Goal: Task Accomplishment & Management: Complete application form

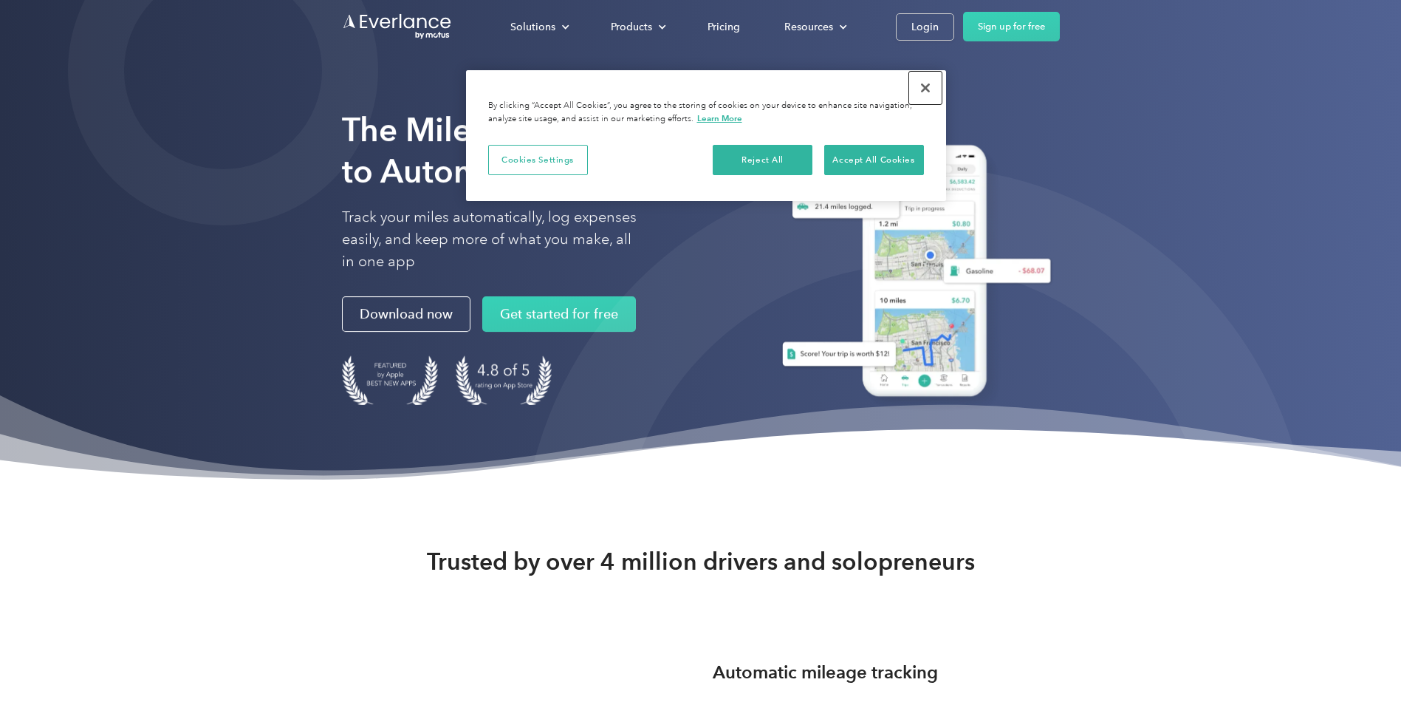
click at [930, 83] on button "Close" at bounding box center [925, 88] width 33 height 33
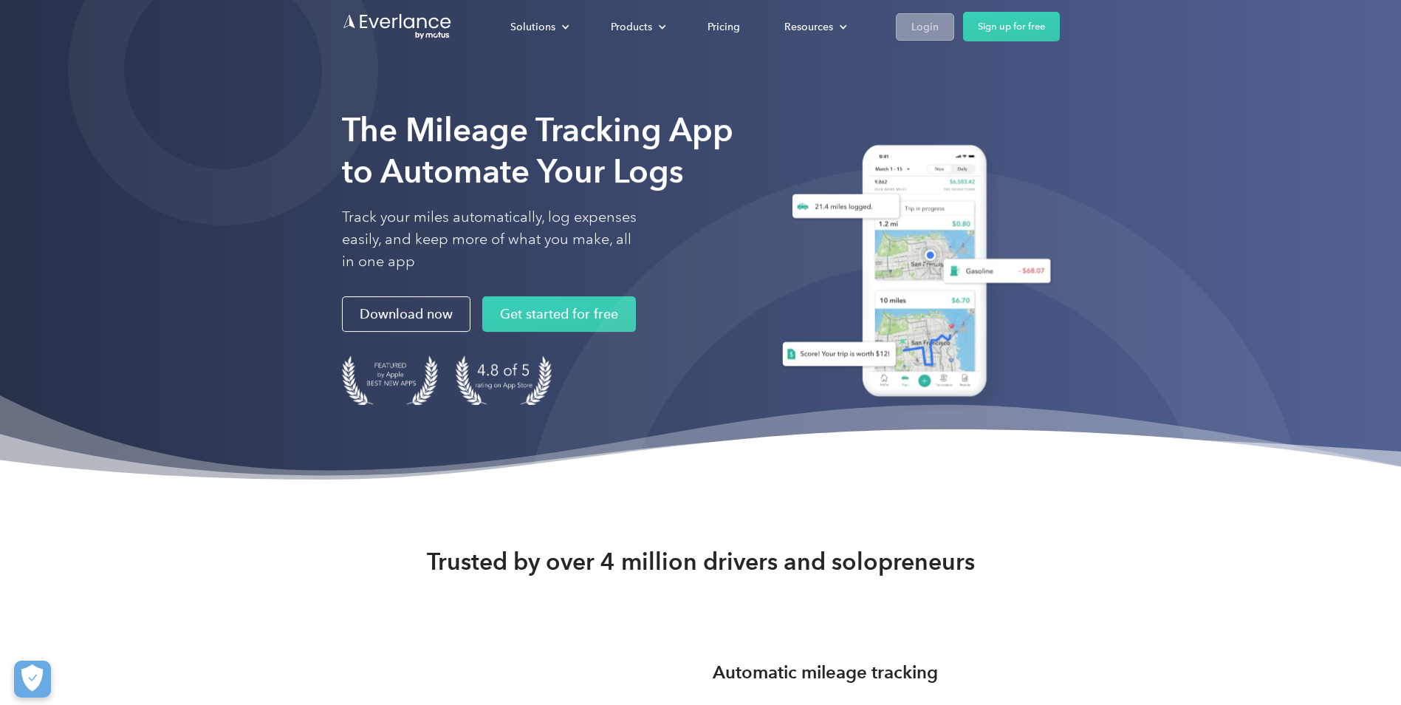
click at [926, 25] on div "Login" at bounding box center [925, 27] width 27 height 18
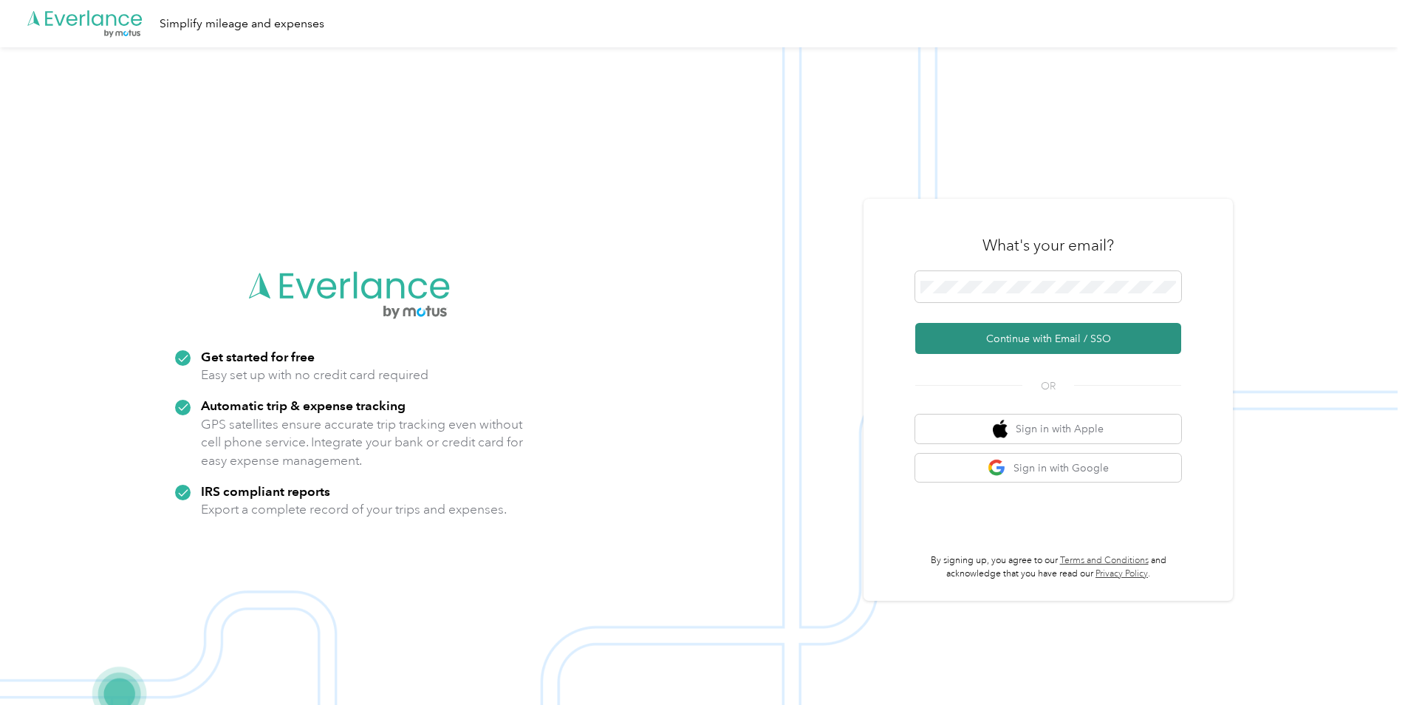
click at [1079, 335] on button "Continue with Email / SSO" at bounding box center [1048, 338] width 266 height 31
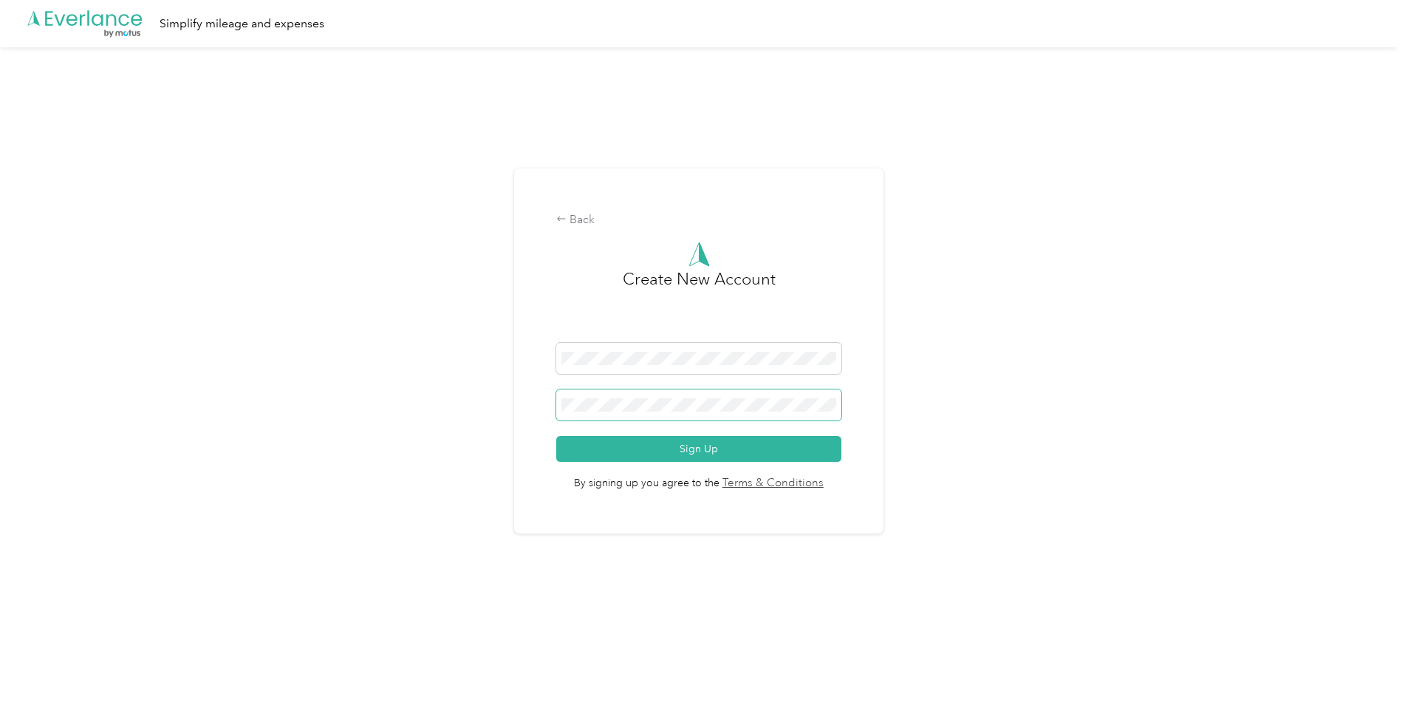
click at [556, 436] on button "Sign Up" at bounding box center [698, 449] width 285 height 26
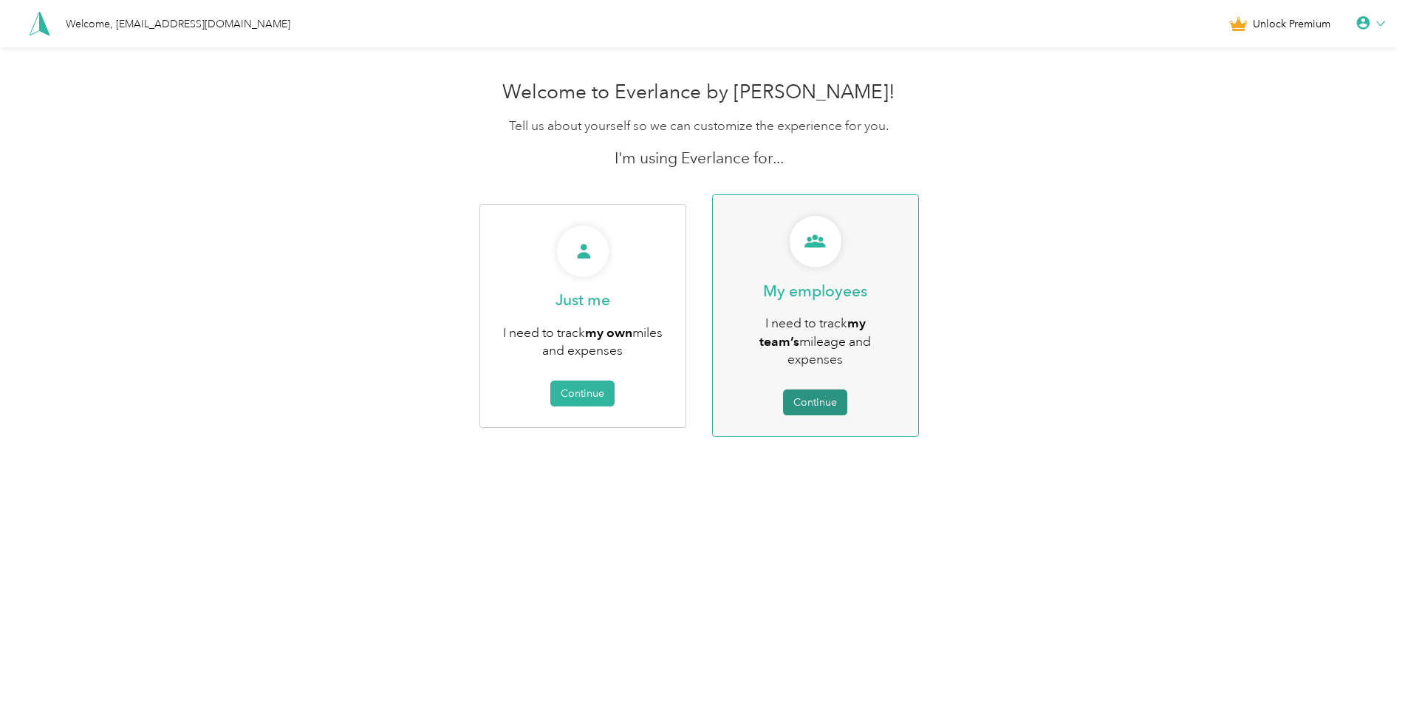
click at [819, 389] on button "Continue" at bounding box center [815, 402] width 64 height 26
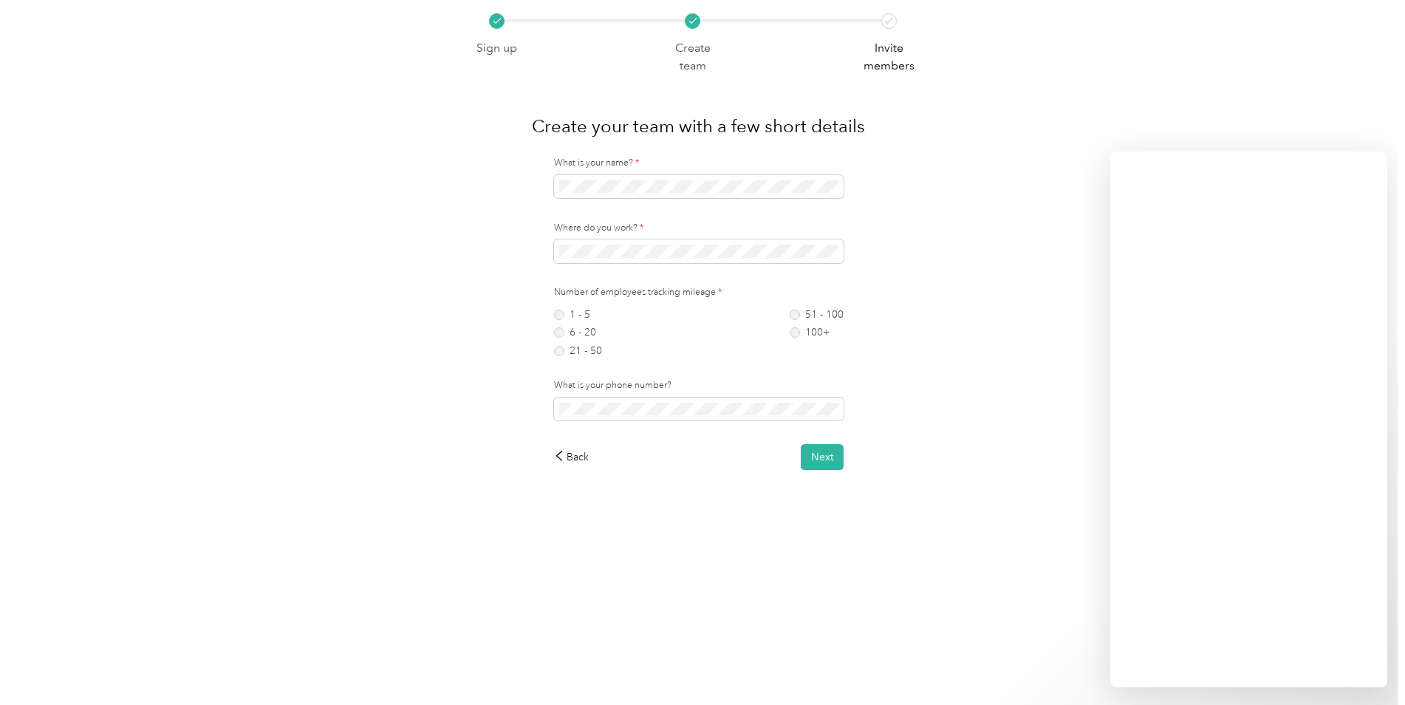
click at [794, 10] on div "Sign up Create team Invite members Create your team with a few short details Wh…" at bounding box center [699, 235] width 466 height 470
click at [974, 171] on div "Sign up Create team Invite members Create your team with a few short details Wh…" at bounding box center [699, 271] width 1398 height 542
click at [836, 456] on button "Next" at bounding box center [822, 457] width 43 height 26
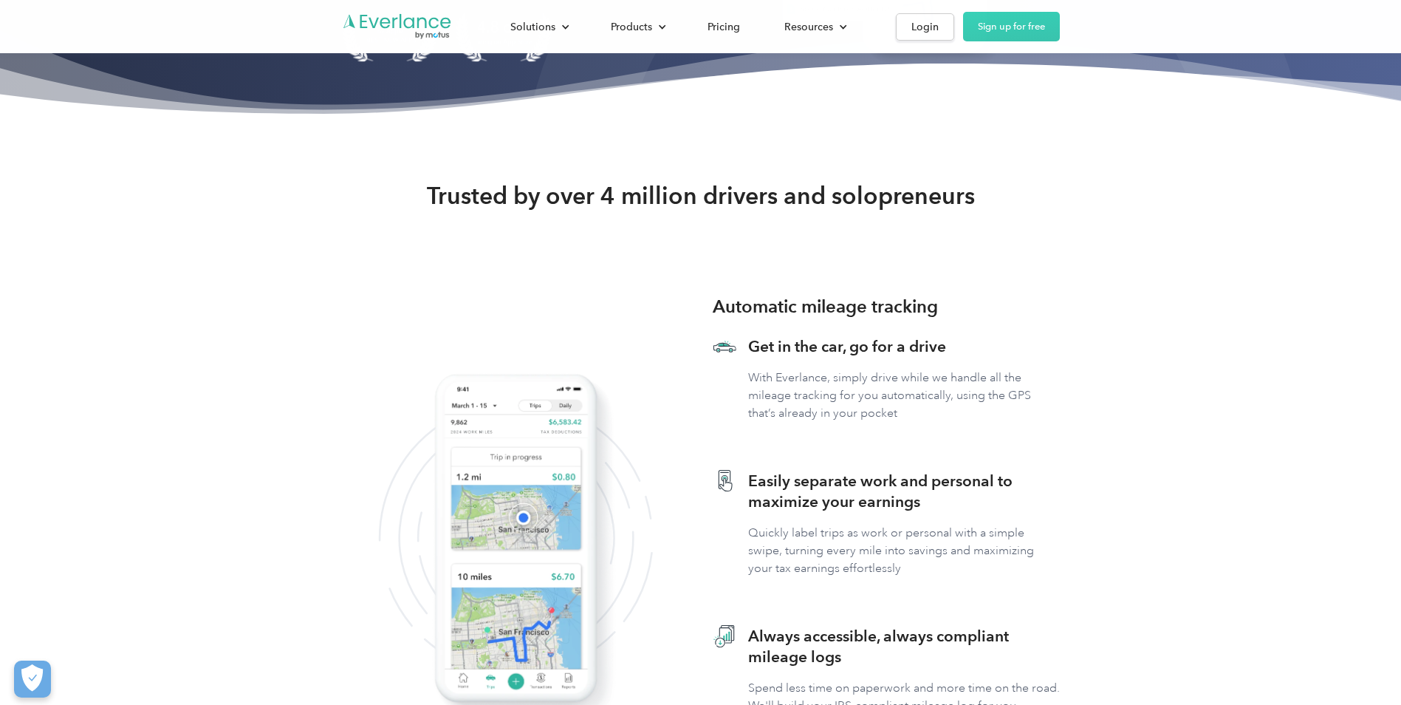
scroll to position [369, 0]
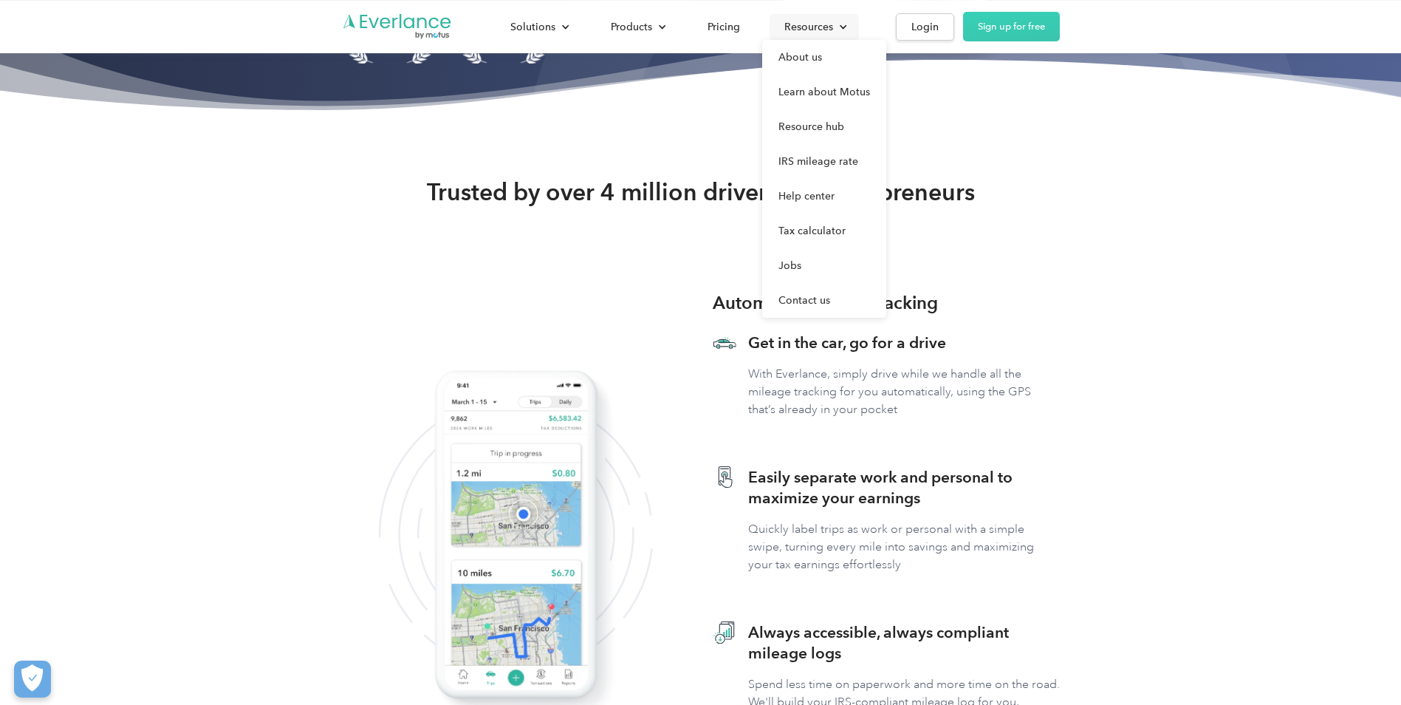
click at [825, 31] on div "Resources" at bounding box center [809, 27] width 49 height 18
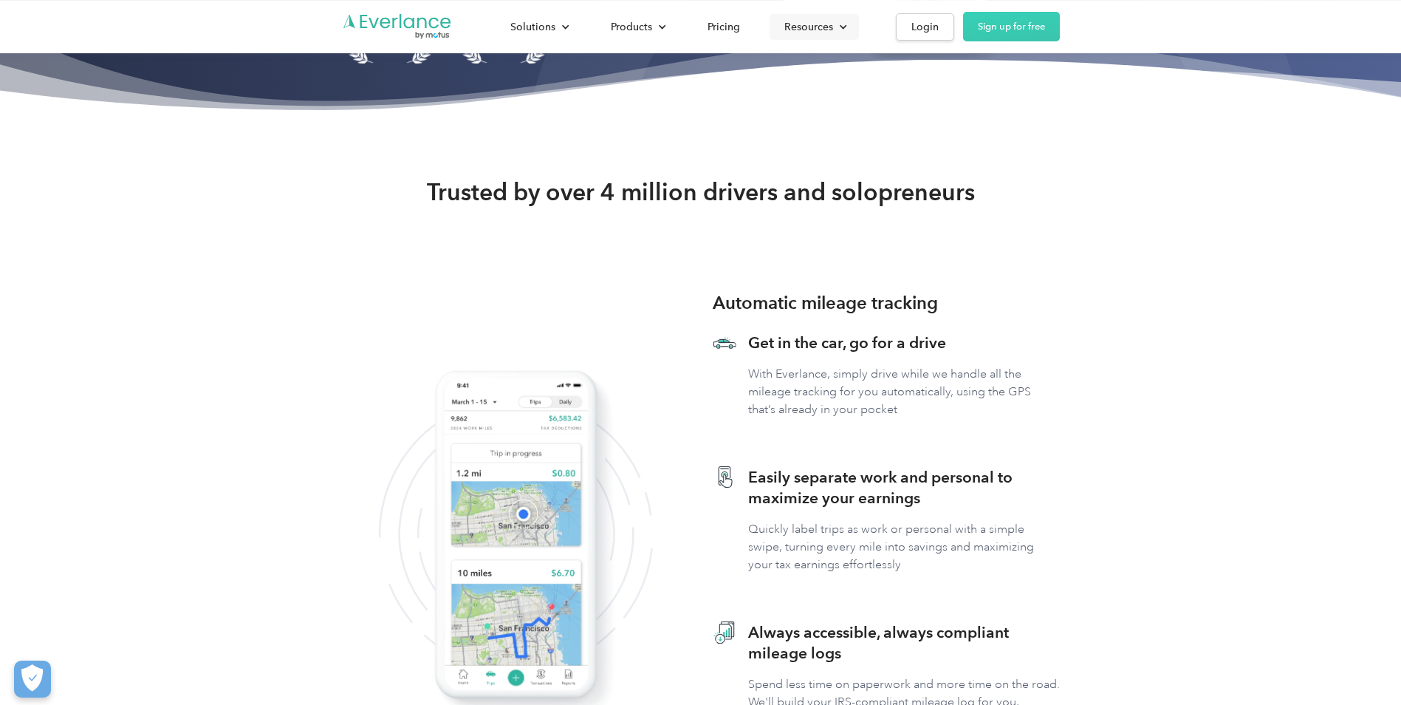
click at [825, 31] on div "Resources" at bounding box center [809, 27] width 49 height 18
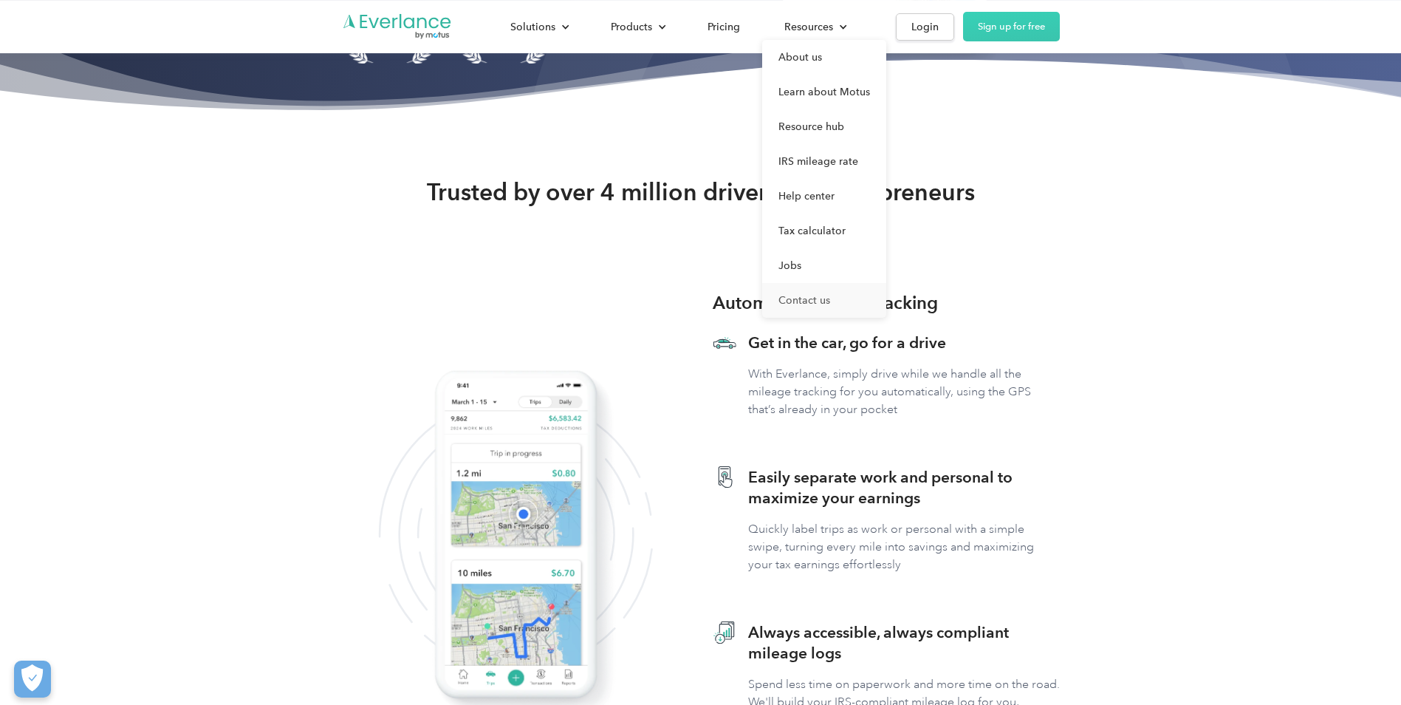
click at [825, 299] on link "Contact us" at bounding box center [824, 300] width 124 height 35
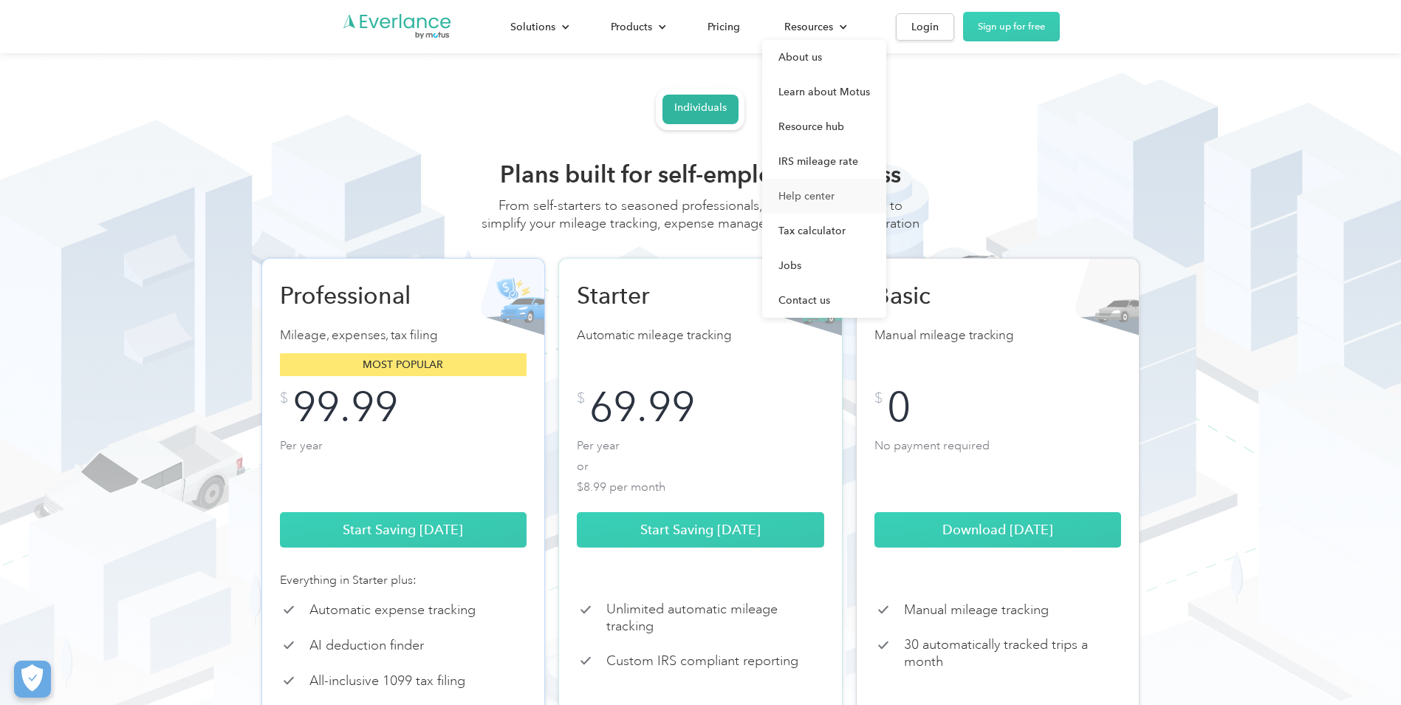
click at [809, 195] on link "Help center" at bounding box center [824, 196] width 124 height 35
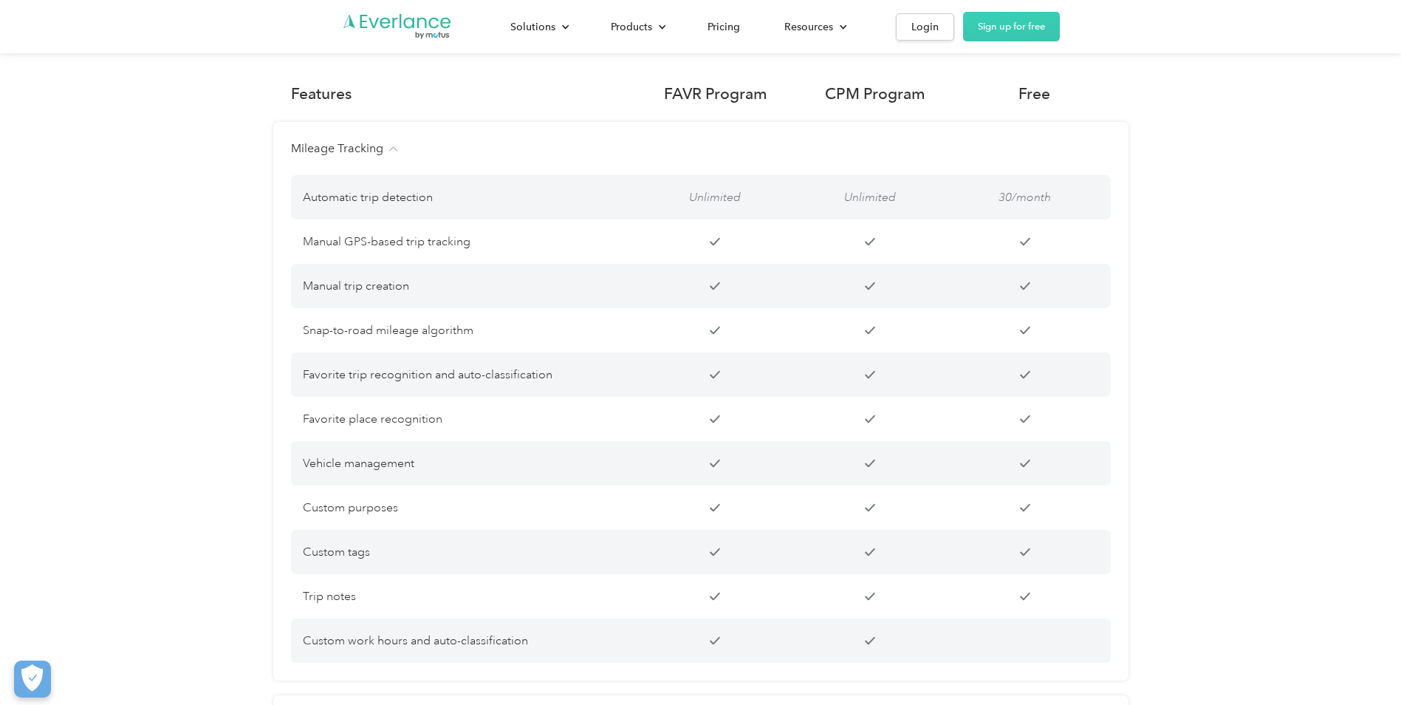
scroll to position [850, 0]
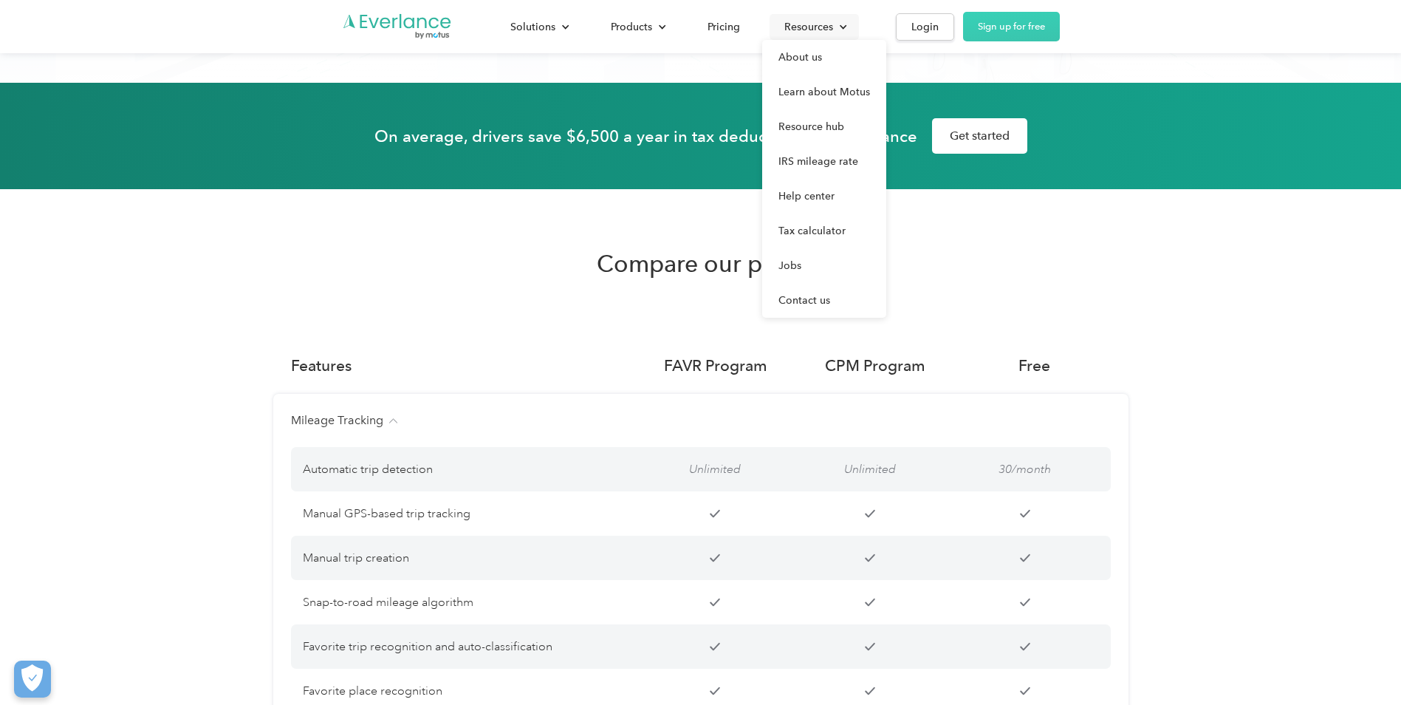
click at [821, 29] on div "Resources" at bounding box center [809, 27] width 49 height 18
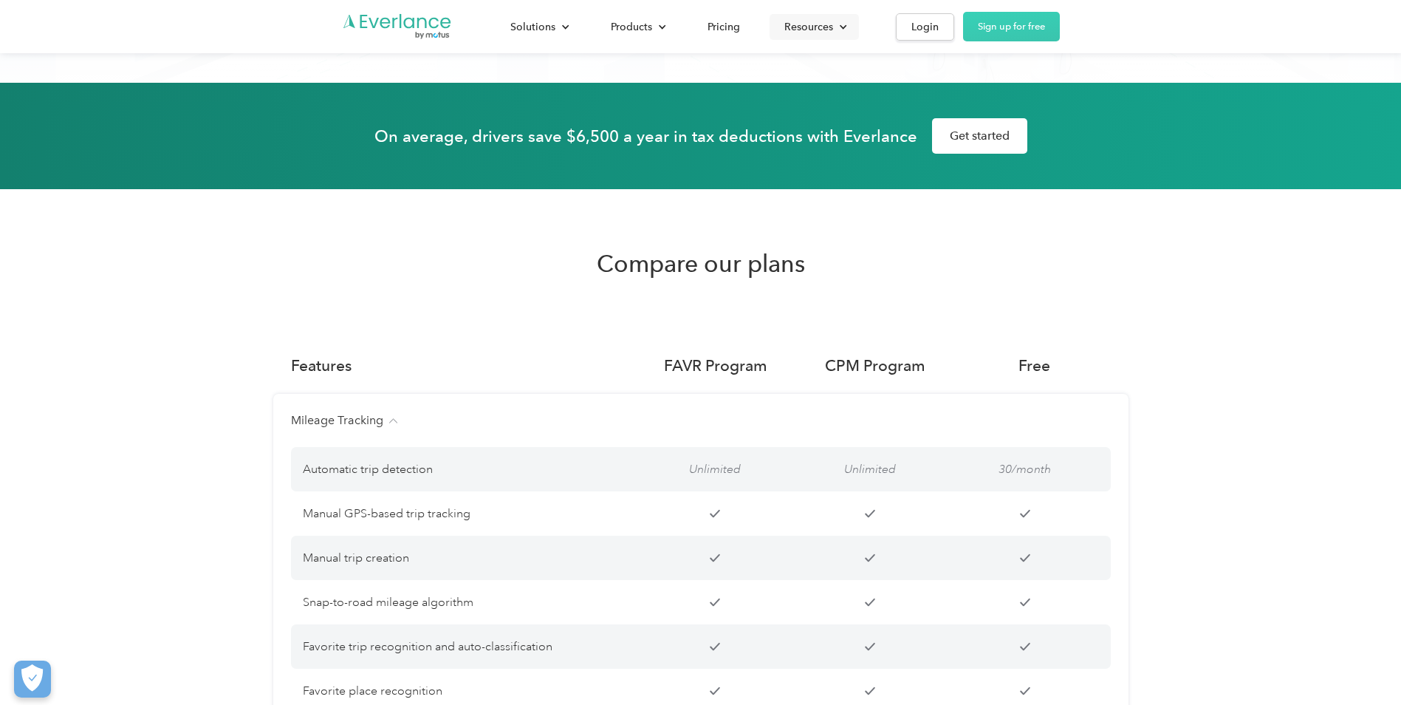
click at [821, 29] on div "Resources" at bounding box center [809, 27] width 49 height 18
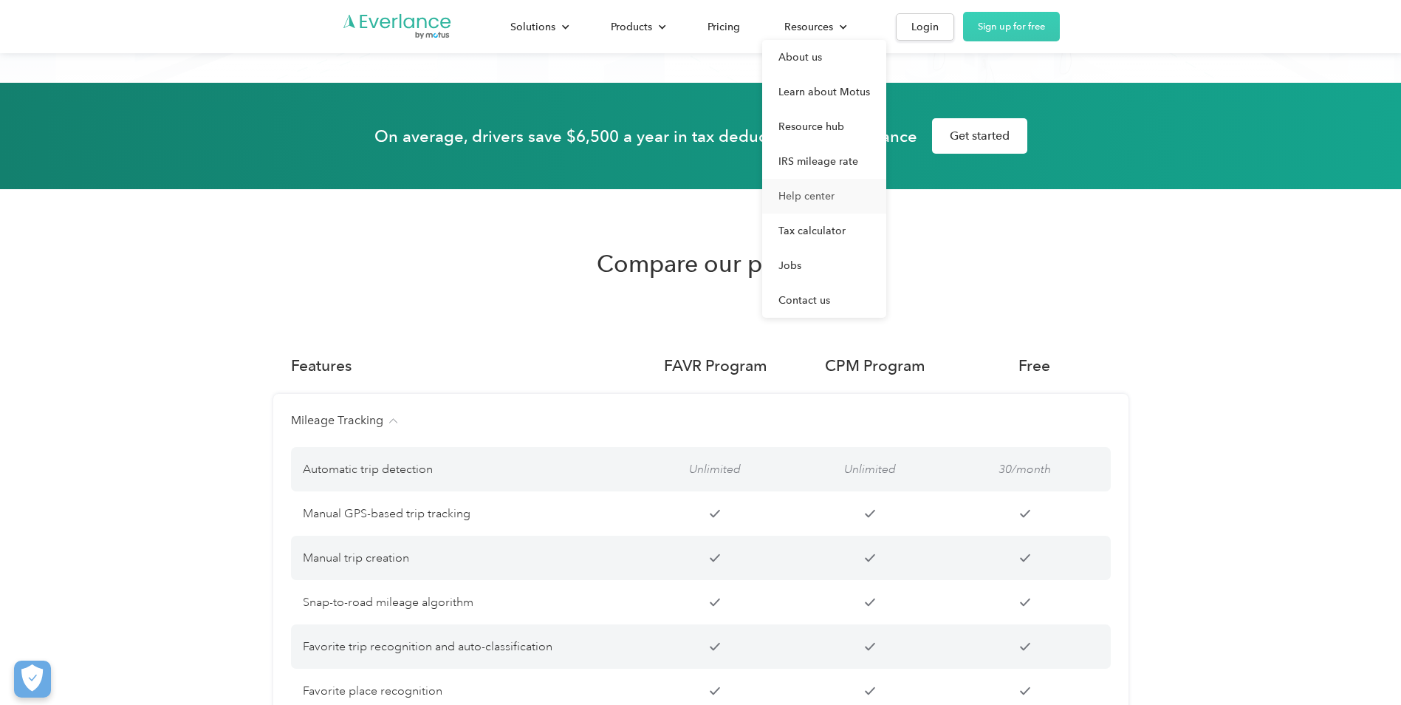
click at [808, 194] on link "Help center" at bounding box center [824, 196] width 124 height 35
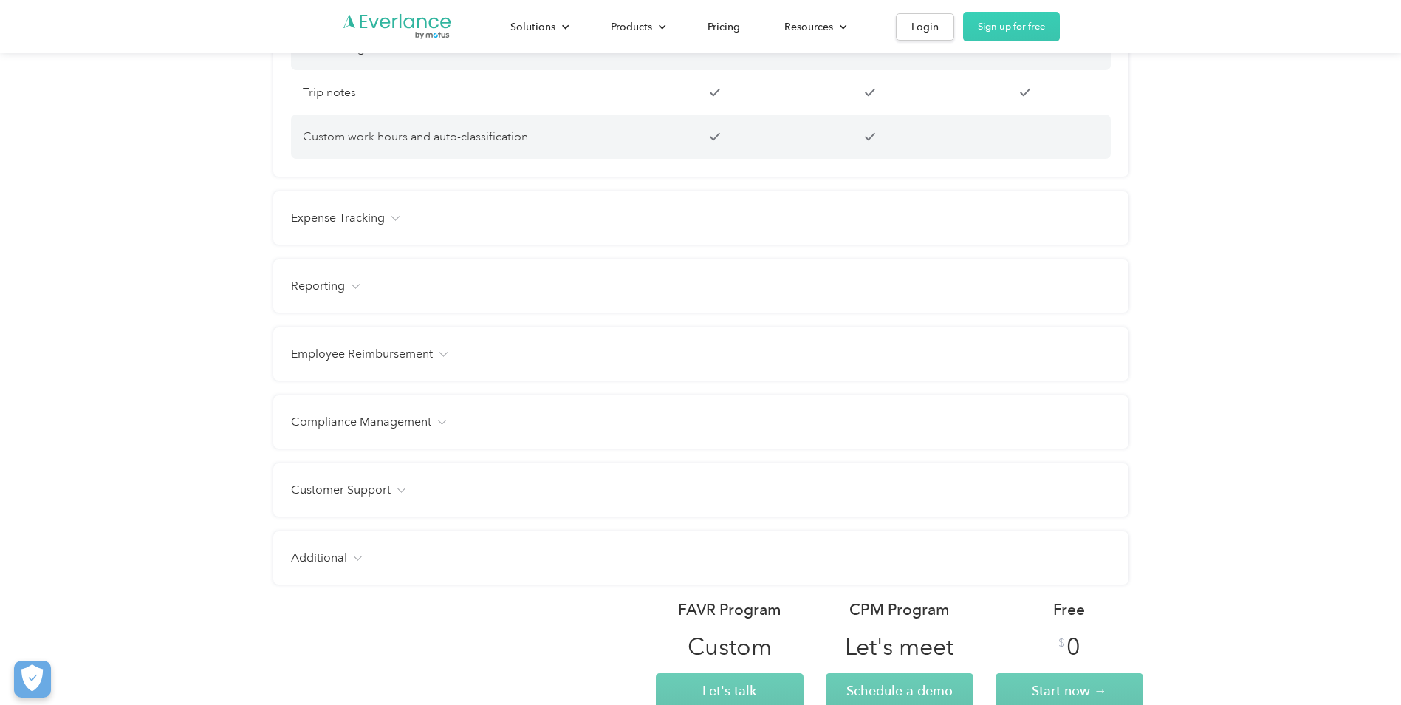
scroll to position [1625, 0]
click at [816, 12] on div "Solutions For companies Easy vehicle reimbursements For self-employed Maximize …" at bounding box center [774, 27] width 572 height 30
click at [815, 22] on div "Resources" at bounding box center [809, 27] width 49 height 18
click at [803, 31] on div "Resources" at bounding box center [809, 27] width 49 height 18
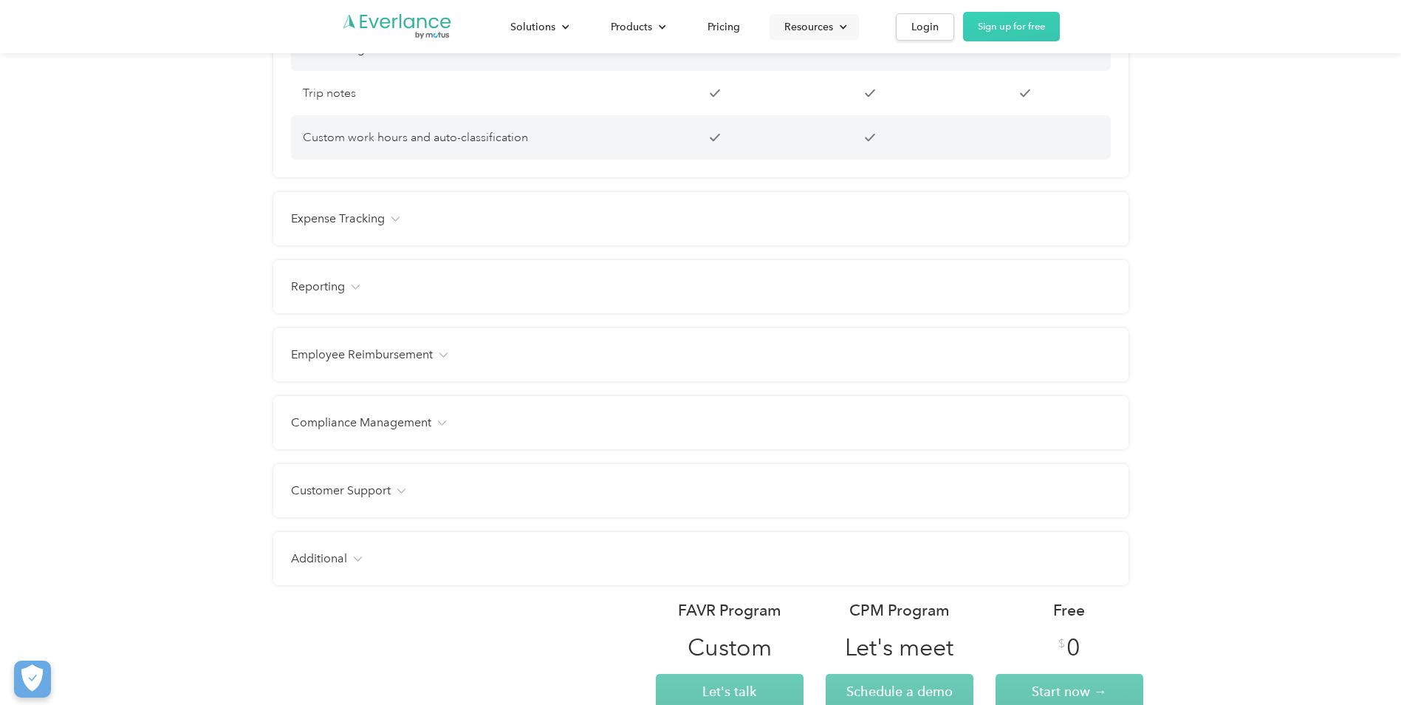
click at [802, 33] on div "Resources" at bounding box center [809, 27] width 49 height 18
click at [820, 193] on link "Help center" at bounding box center [824, 196] width 124 height 35
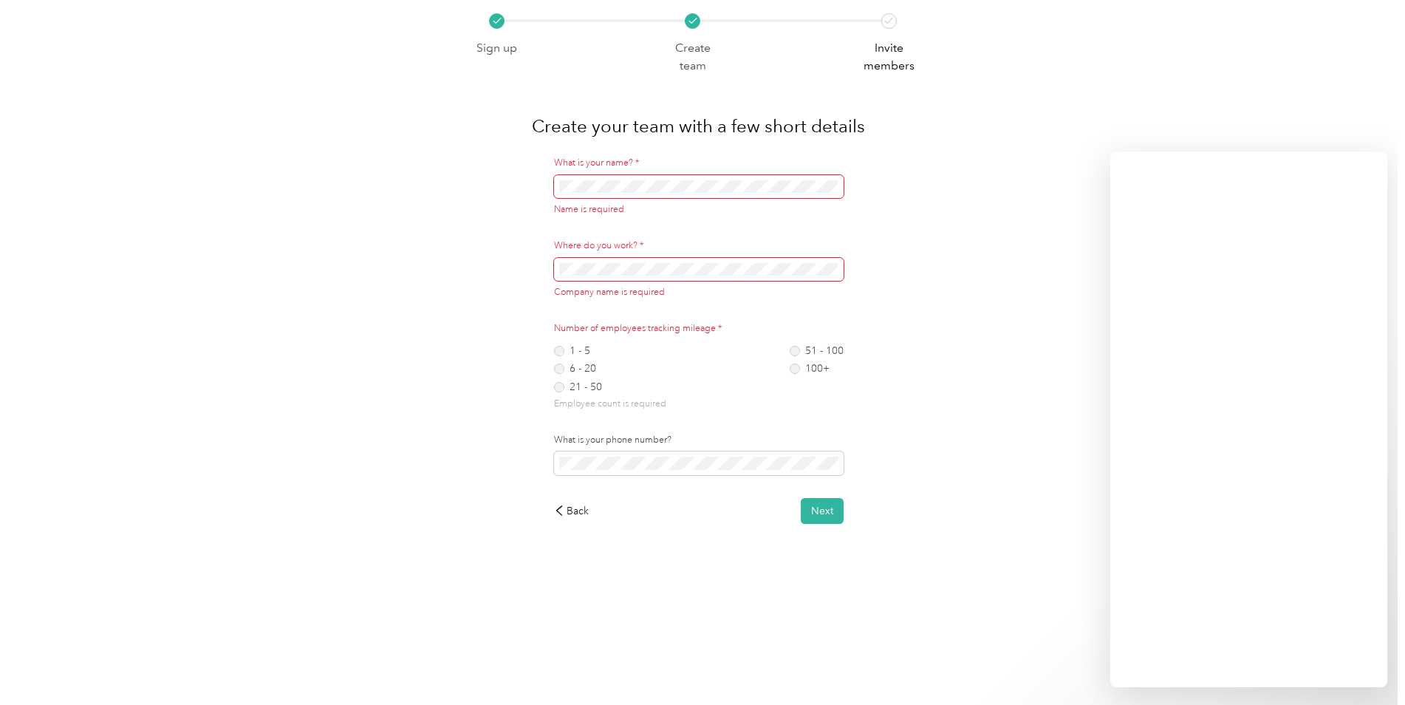
drag, startPoint x: 994, startPoint y: 352, endPoint x: 1112, endPoint y: 280, distance: 138.6
click at [994, 351] on div "Sign up Create team Invite members Create your team with a few short details Wh…" at bounding box center [699, 298] width 1398 height 596
click at [1029, 371] on div "Sign up Create team Invite members Create your team with a few short details Wh…" at bounding box center [699, 298] width 1398 height 596
